Goal: Transaction & Acquisition: Register for event/course

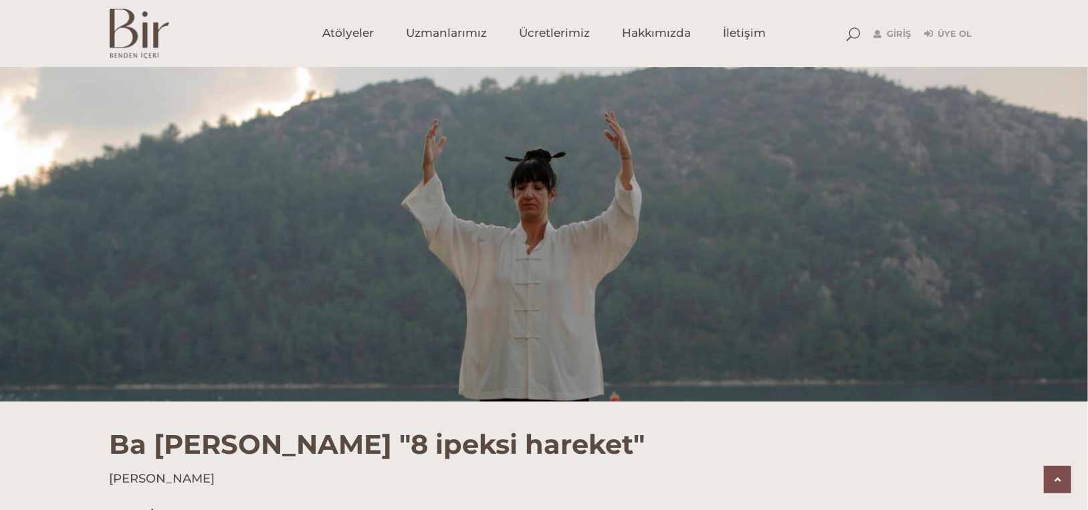
scroll to position [2007, 0]
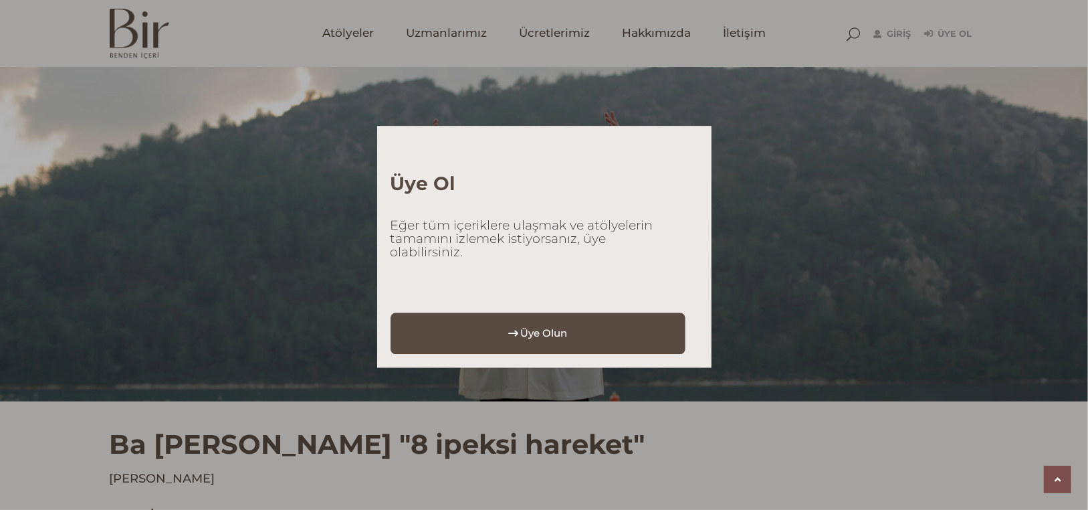
click at [526, 328] on span "Üye Olun" at bounding box center [543, 333] width 47 height 20
